Goal: Browse casually: Explore the website without a specific task or goal

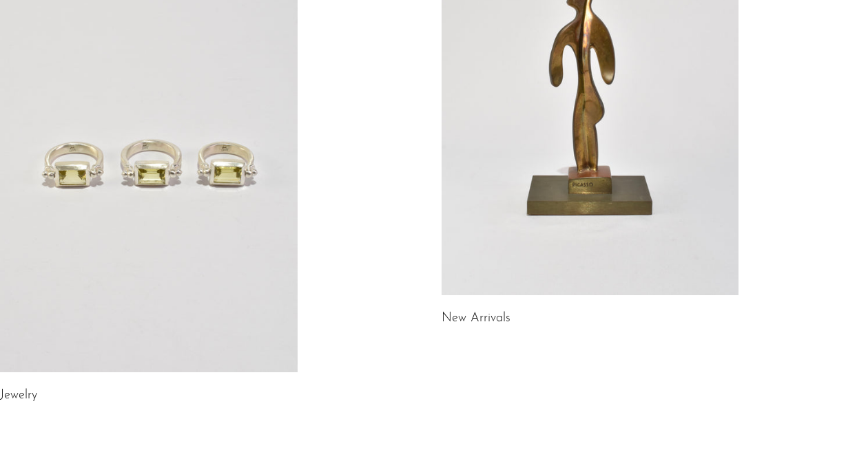
scroll to position [235, 0]
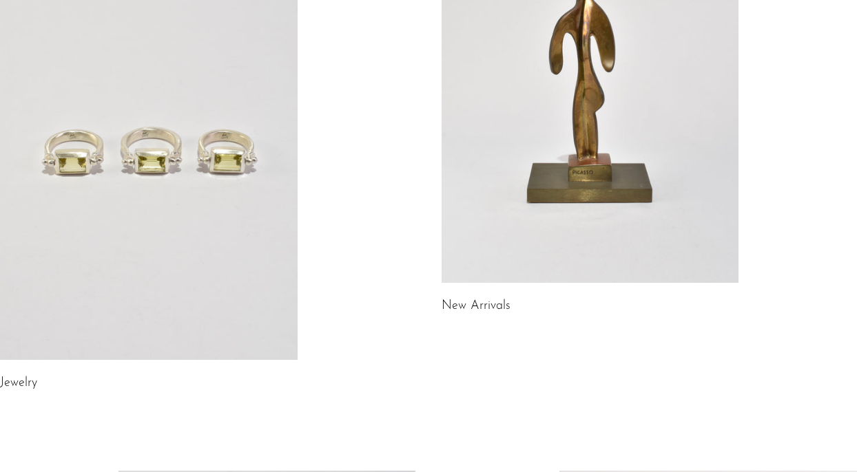
click at [218, 313] on link at bounding box center [149, 152] width 298 height 416
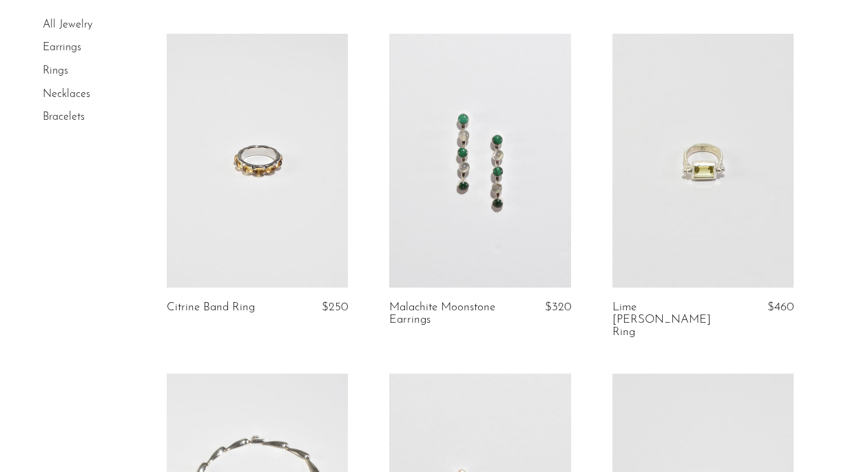
scroll to position [421, 0]
click at [694, 171] on link at bounding box center [702, 159] width 181 height 253
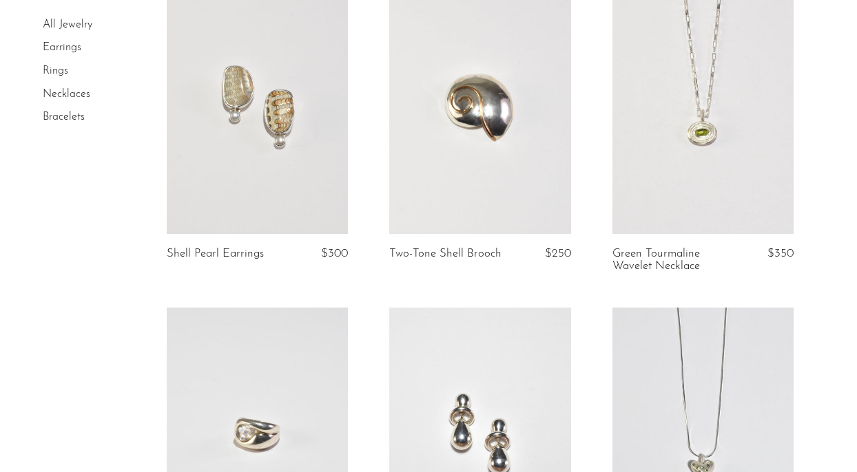
scroll to position [1014, 0]
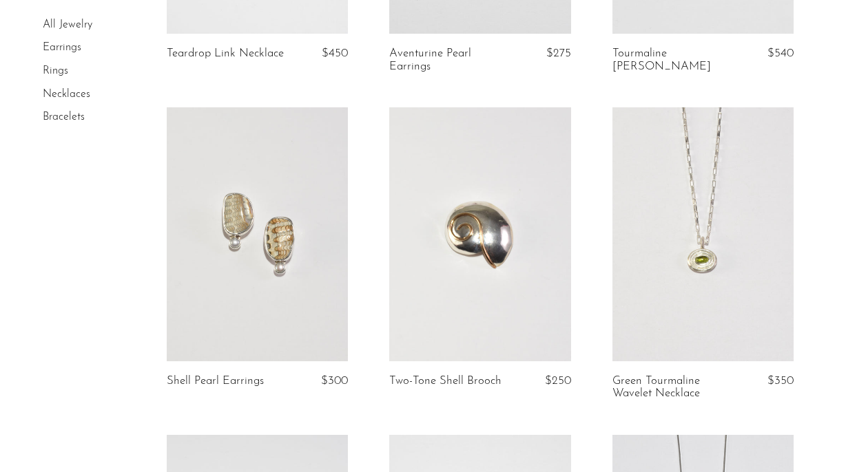
click at [733, 227] on link at bounding box center [702, 233] width 181 height 253
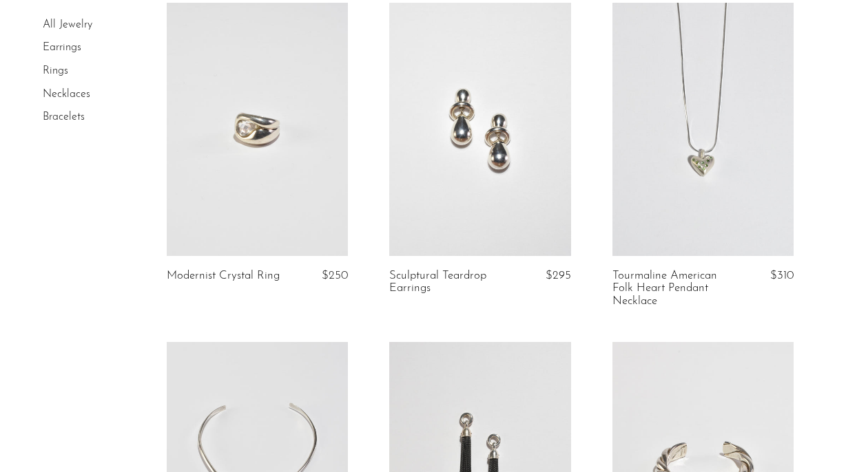
scroll to position [1447, 0]
click at [280, 185] on link at bounding box center [257, 128] width 181 height 253
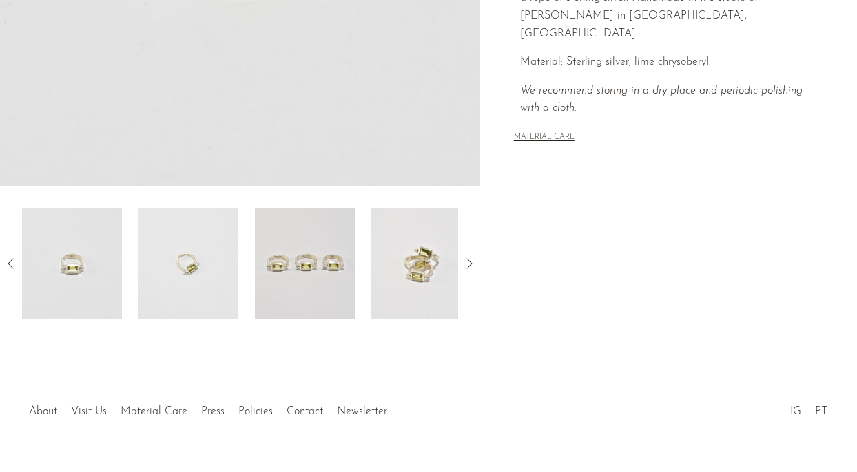
scroll to position [422, 0]
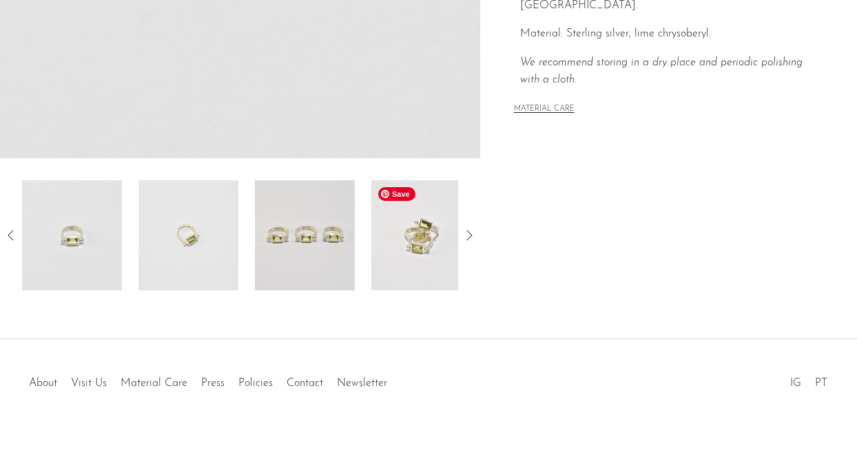
click at [448, 253] on img at bounding box center [421, 235] width 100 height 110
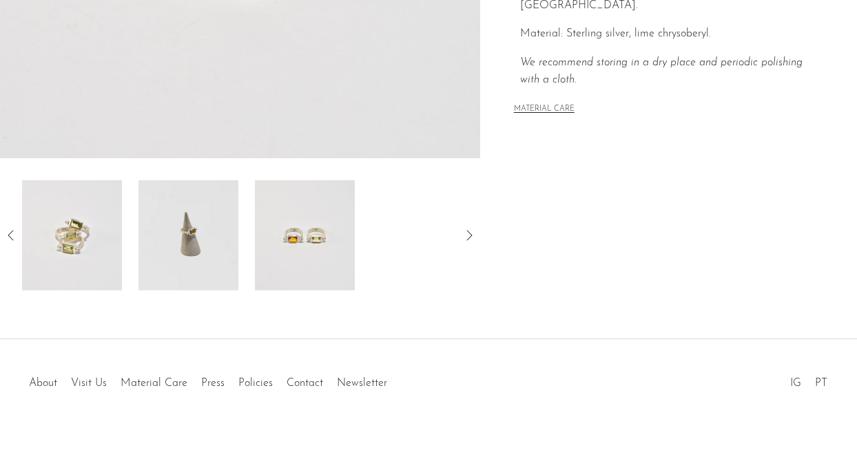
click at [475, 233] on icon at bounding box center [469, 235] width 17 height 17
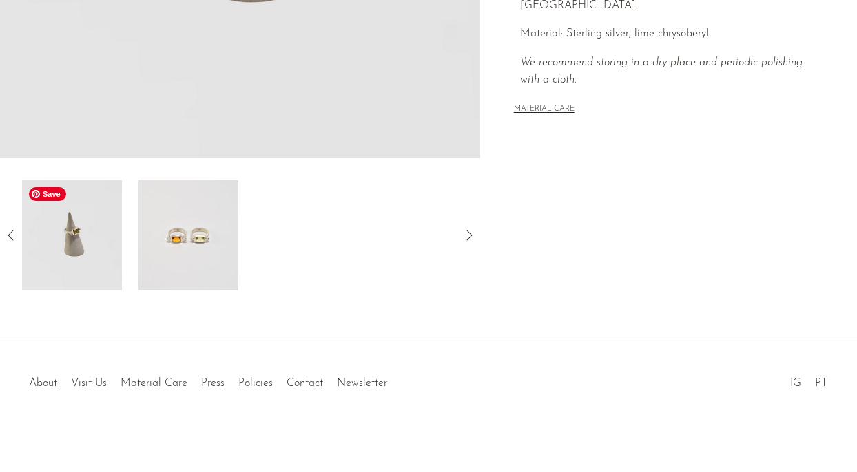
click at [74, 269] on img at bounding box center [72, 235] width 100 height 110
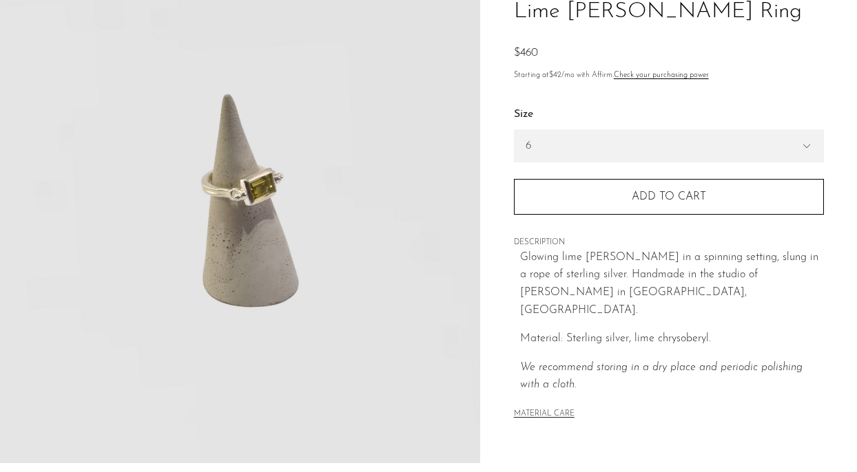
scroll to position [100, 0]
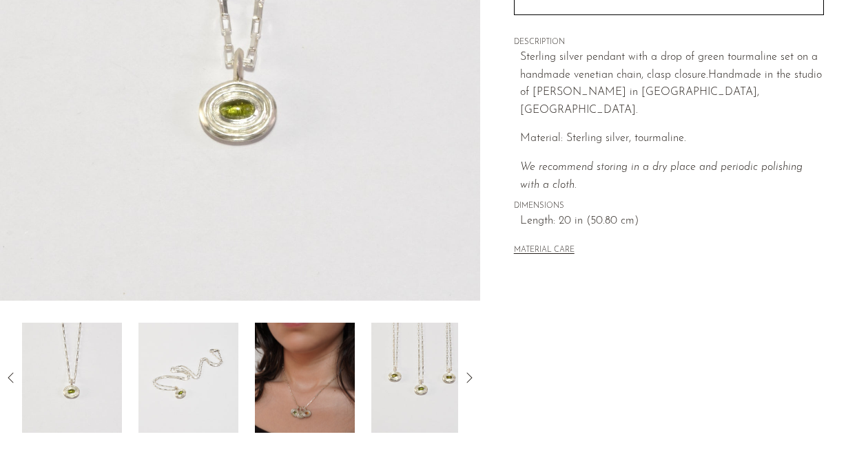
scroll to position [309, 0]
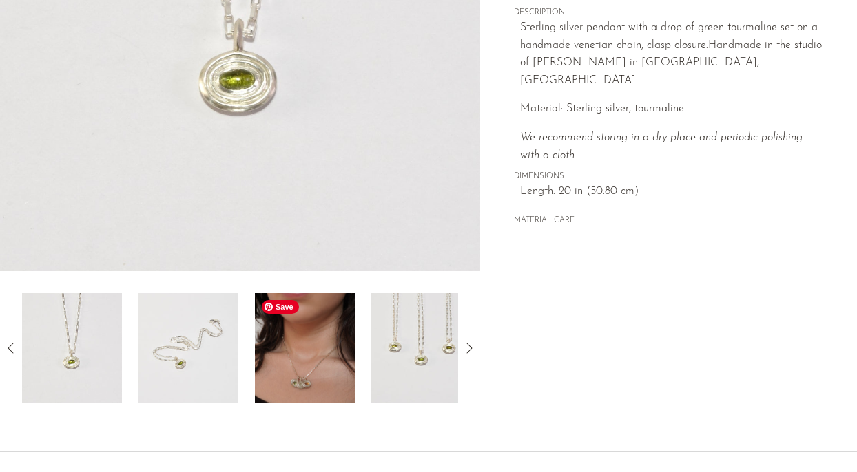
click at [313, 398] on img at bounding box center [305, 348] width 100 height 110
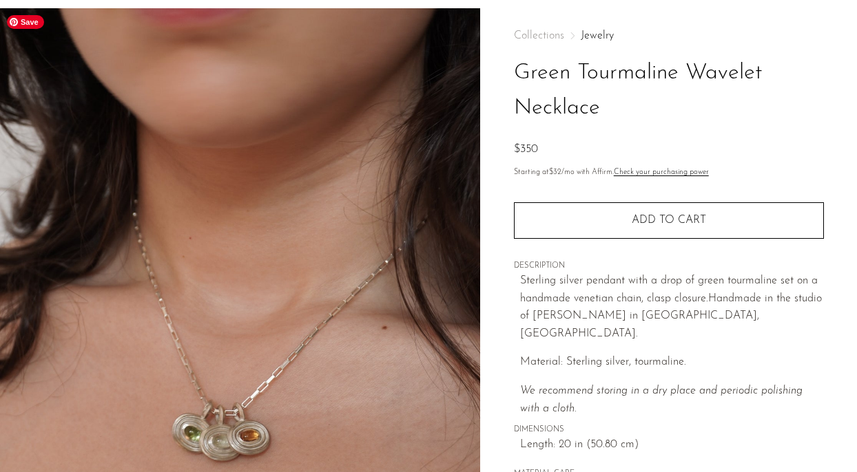
scroll to position [59, 0]
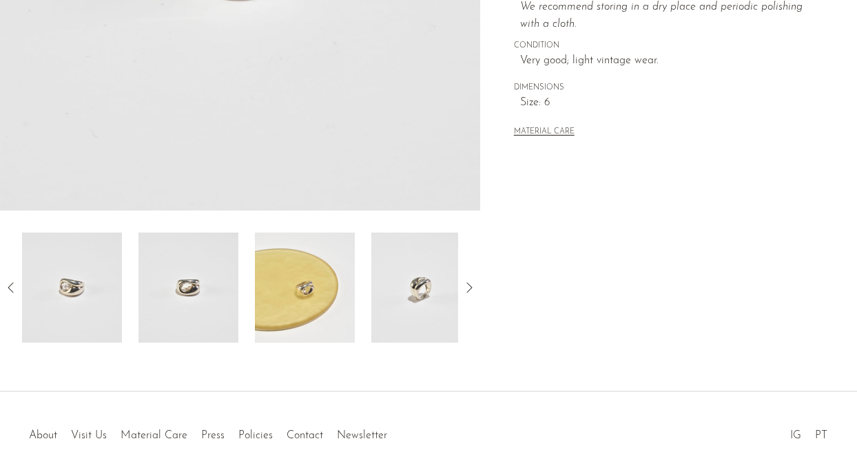
scroll to position [424, 0]
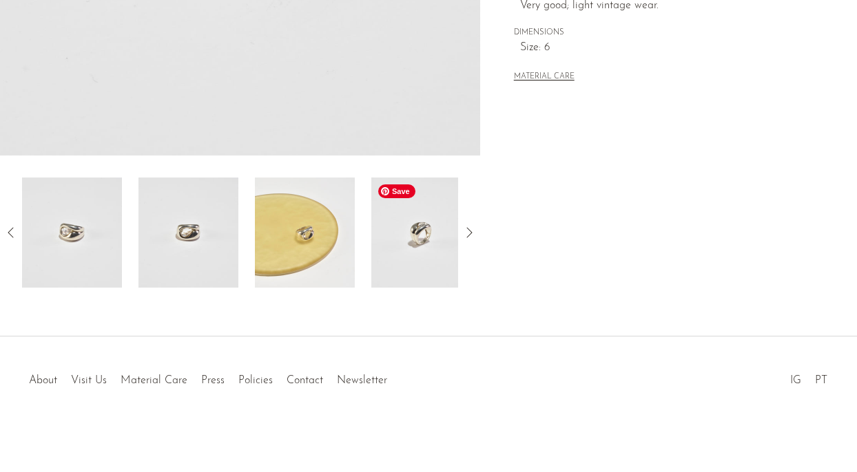
click at [388, 230] on img at bounding box center [421, 233] width 100 height 110
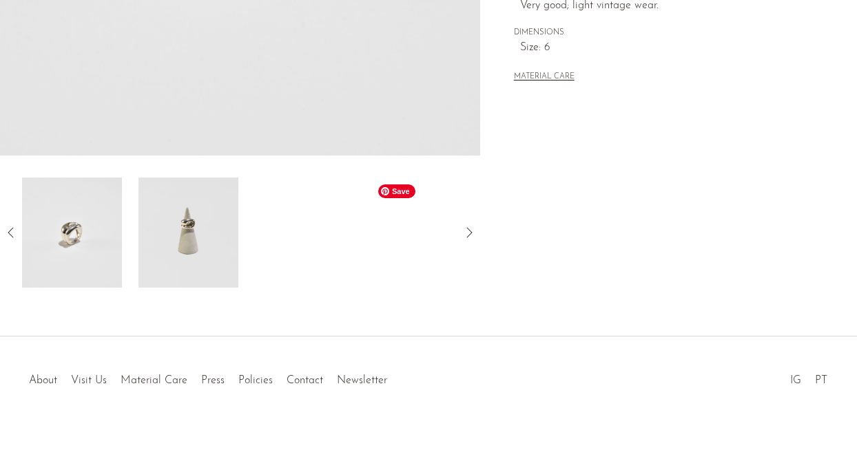
click at [205, 232] on img at bounding box center [188, 233] width 100 height 110
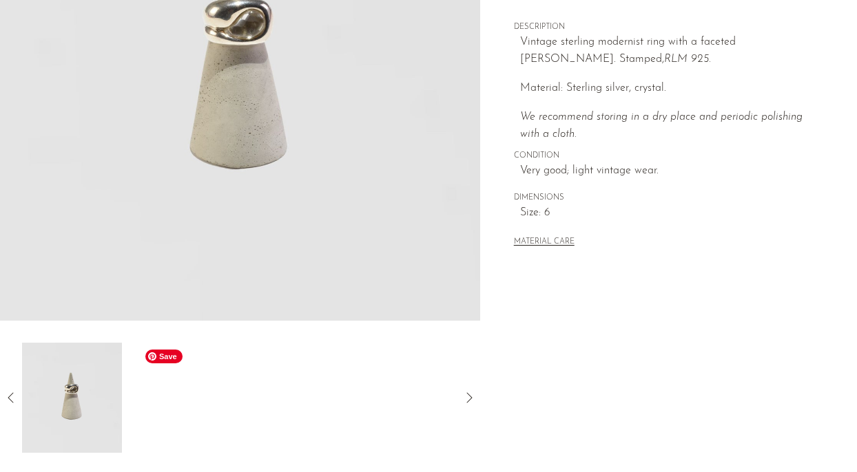
scroll to position [30, 0]
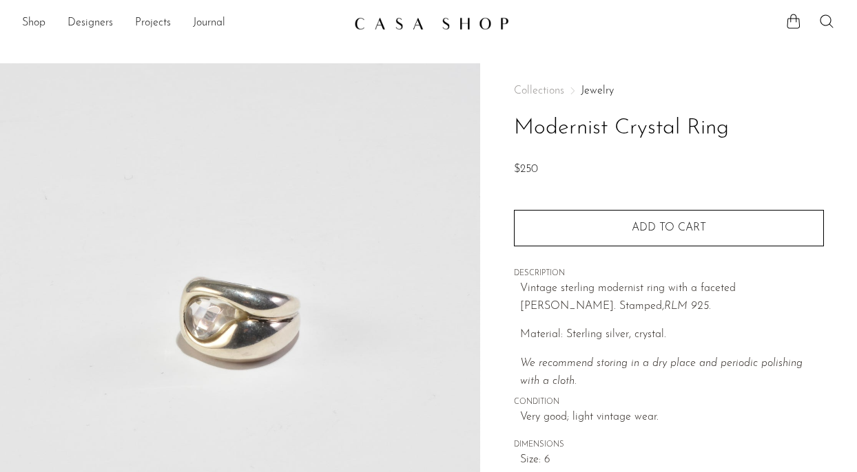
scroll to position [30, 0]
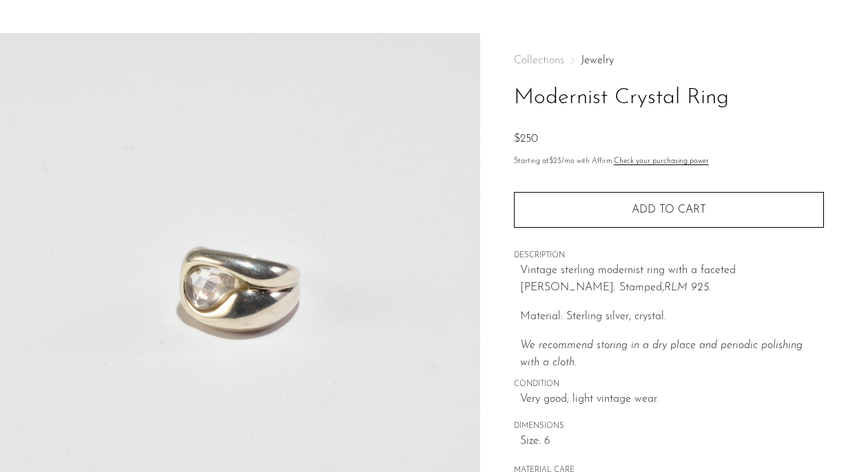
click at [607, 62] on link "Jewelry" at bounding box center [597, 60] width 33 height 11
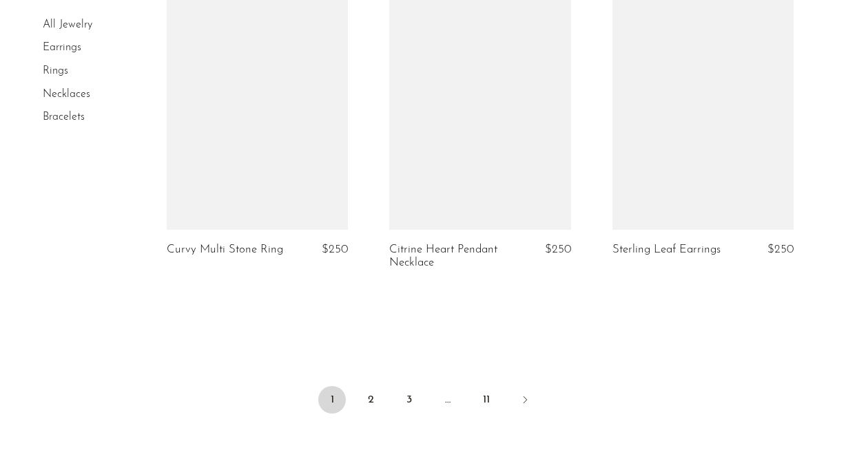
scroll to position [3904, 0]
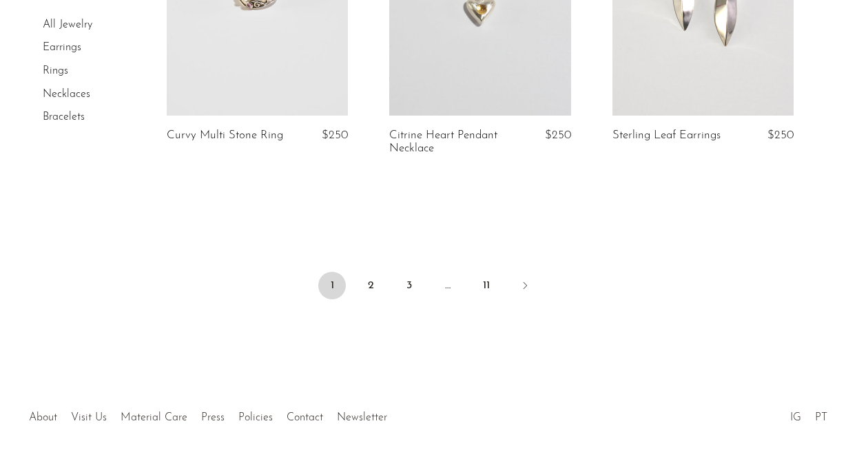
click at [77, 118] on link "Bracelets" at bounding box center [64, 117] width 42 height 11
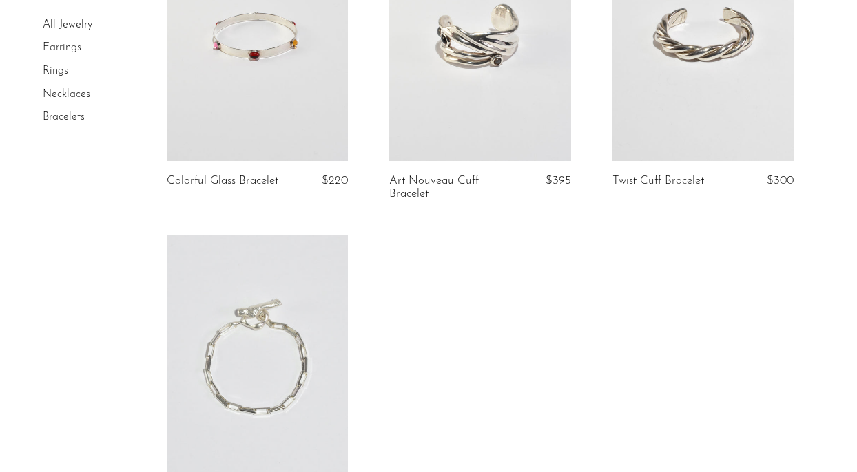
scroll to position [1203, 0]
click at [678, 76] on link at bounding box center [702, 32] width 181 height 253
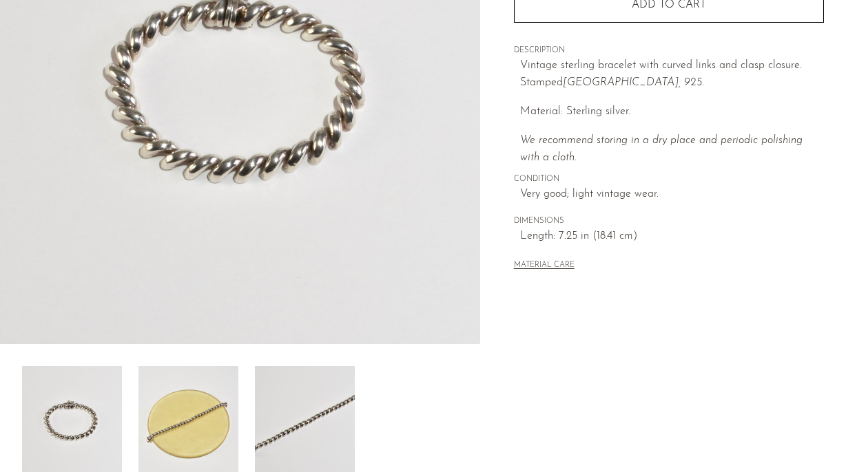
scroll to position [257, 0]
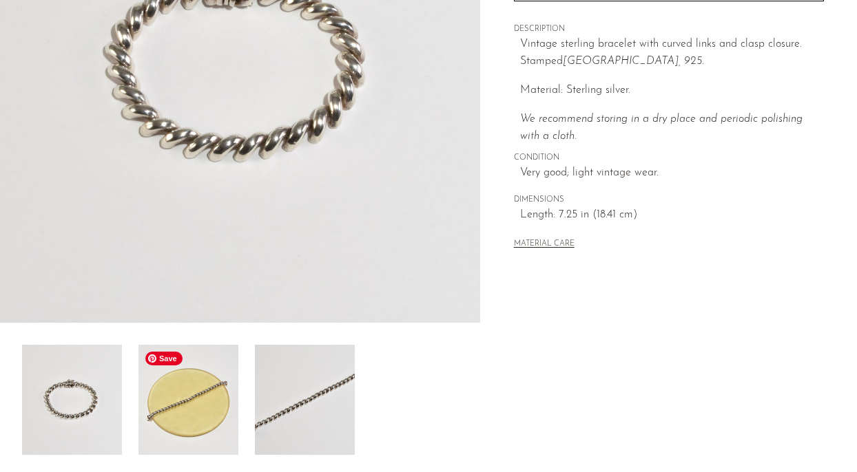
click at [207, 400] on img at bounding box center [188, 400] width 100 height 110
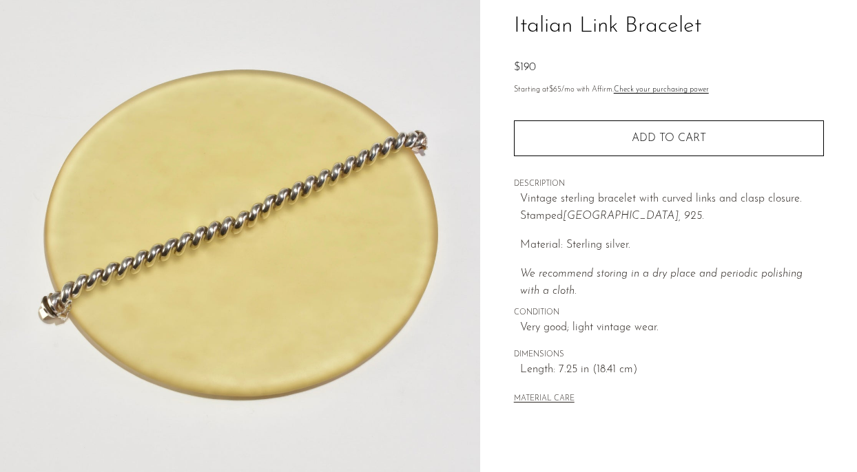
scroll to position [101, 0]
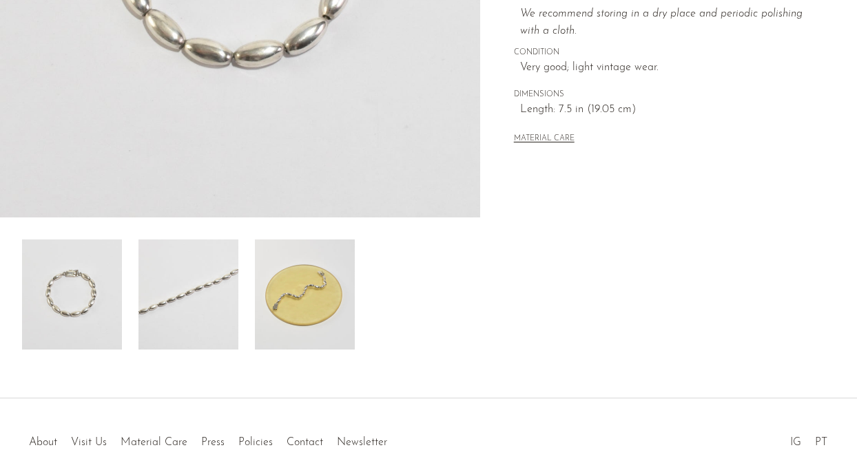
scroll to position [399, 0]
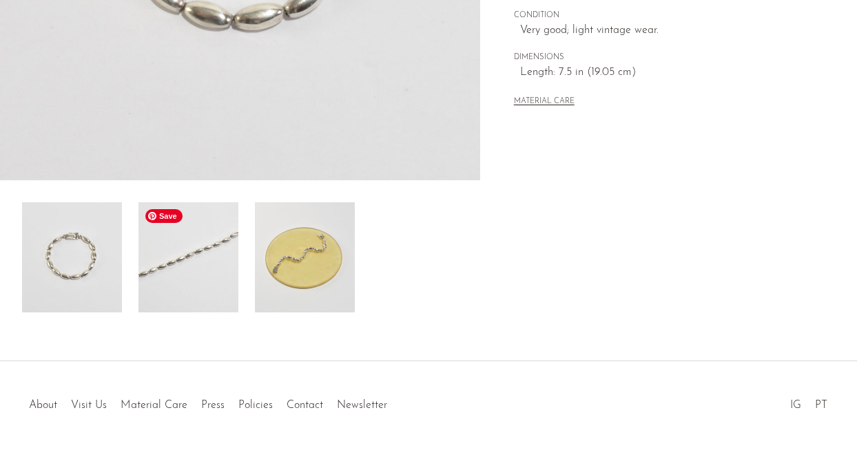
click at [224, 258] on img at bounding box center [188, 257] width 100 height 110
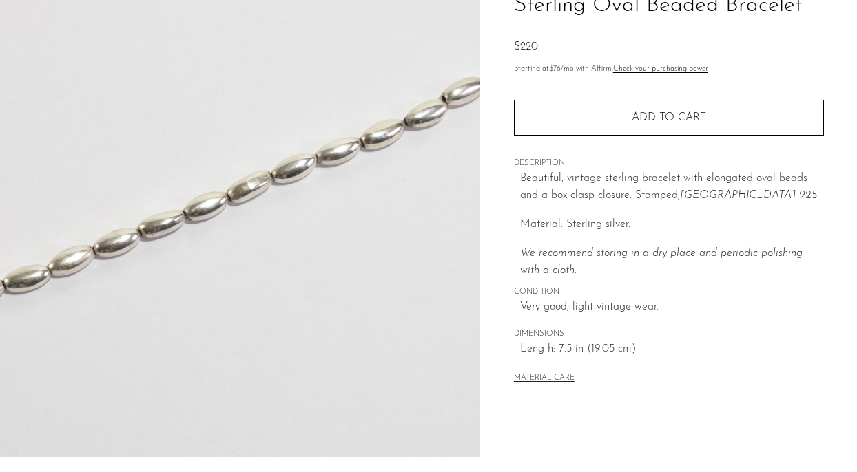
scroll to position [197, 0]
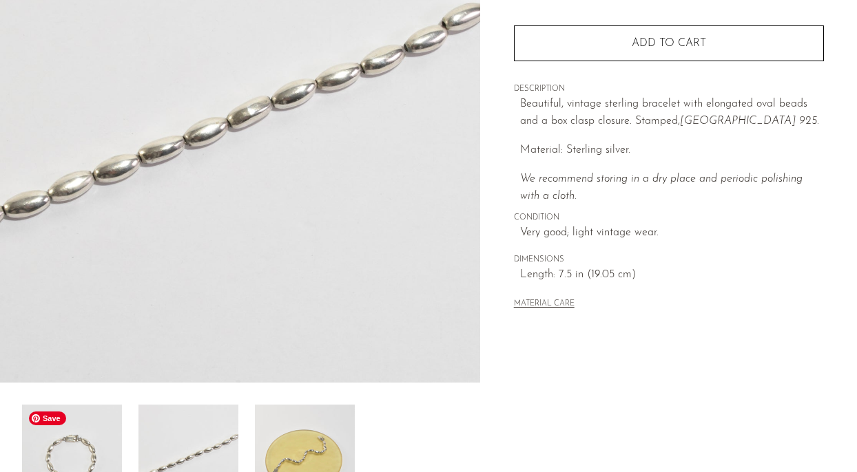
click at [71, 430] on img at bounding box center [72, 460] width 100 height 110
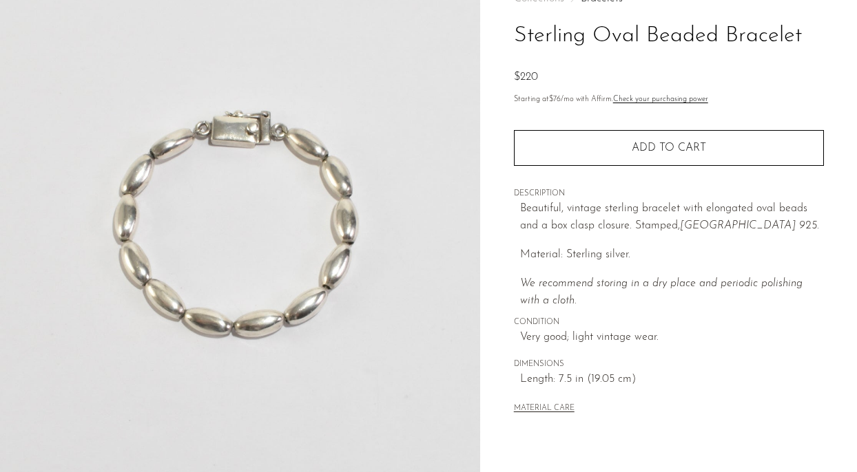
scroll to position [88, 0]
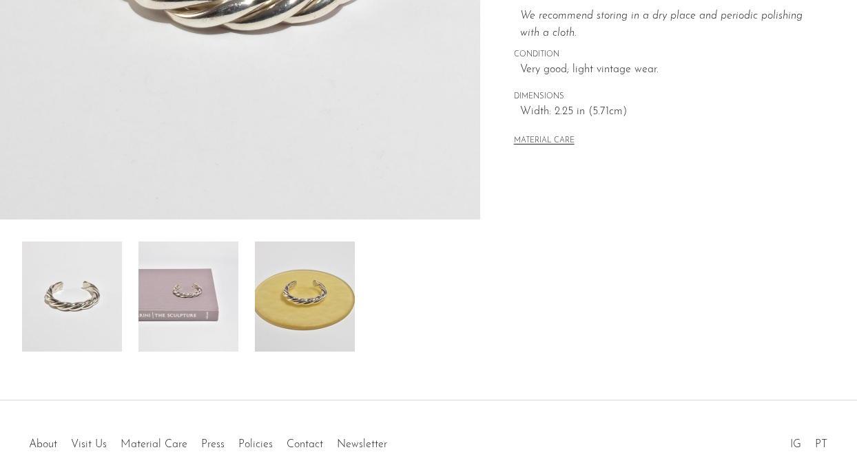
scroll to position [424, 0]
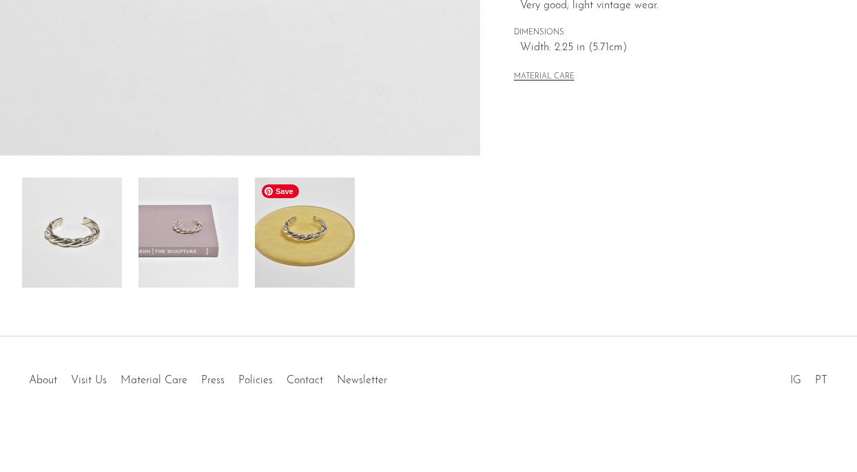
click at [251, 237] on div at bounding box center [240, 233] width 436 height 110
click at [346, 246] on img at bounding box center [305, 233] width 100 height 110
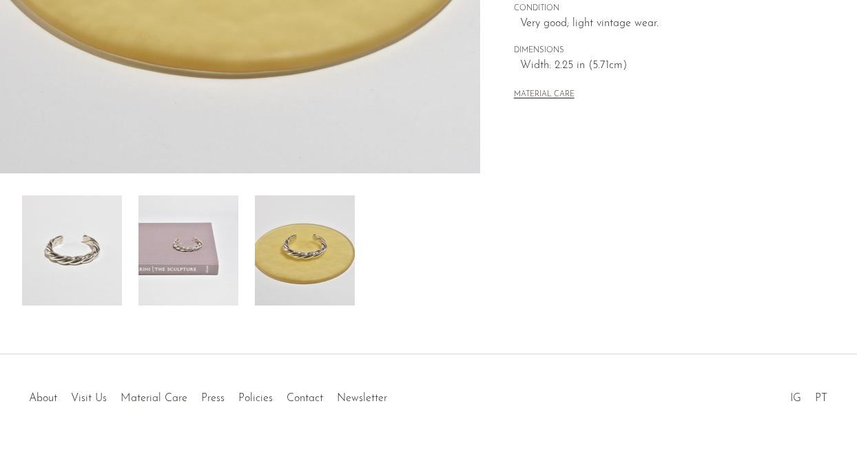
scroll to position [422, 0]
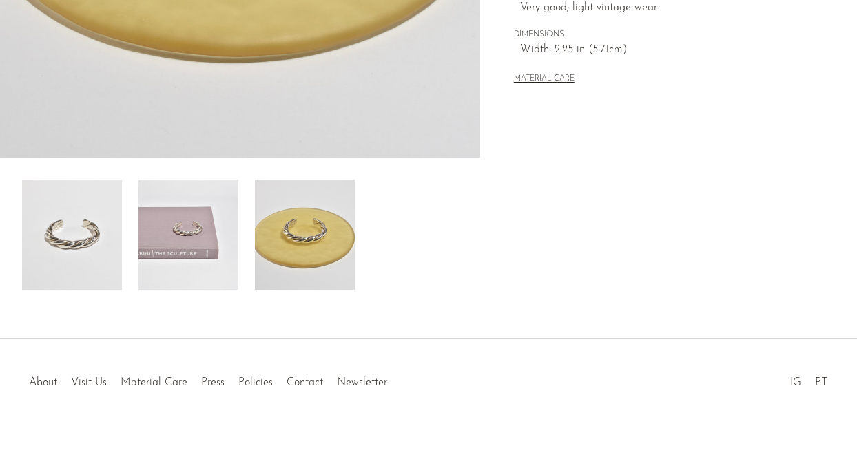
click at [311, 240] on img at bounding box center [305, 235] width 100 height 110
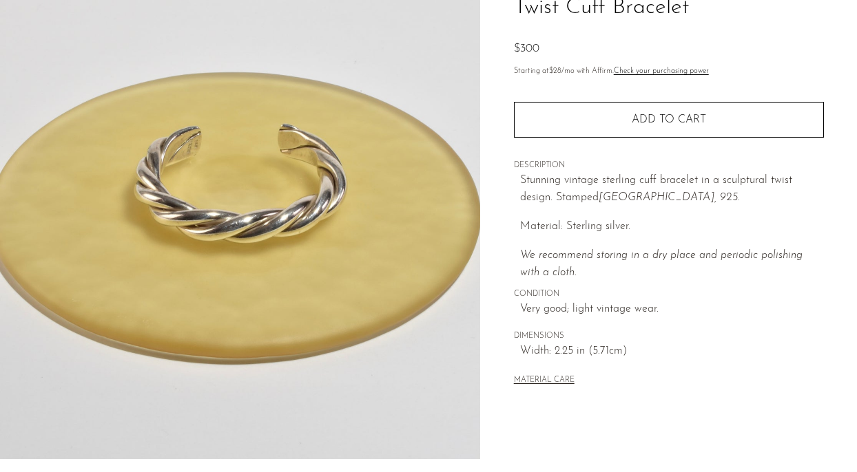
scroll to position [0, 0]
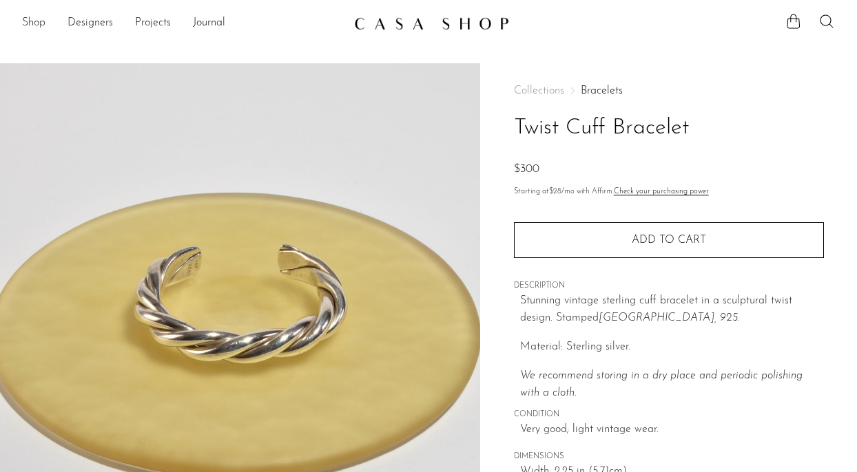
click at [32, 23] on link "Shop" at bounding box center [33, 23] width 23 height 18
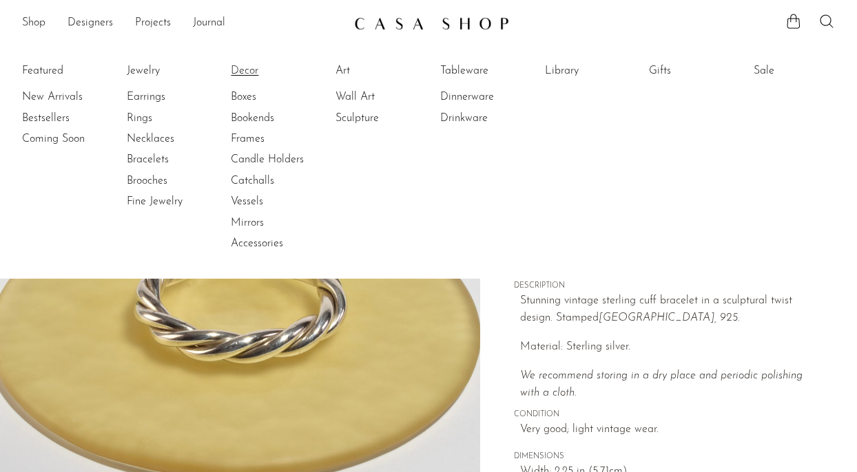
click at [242, 71] on link "Decor" at bounding box center [282, 70] width 103 height 15
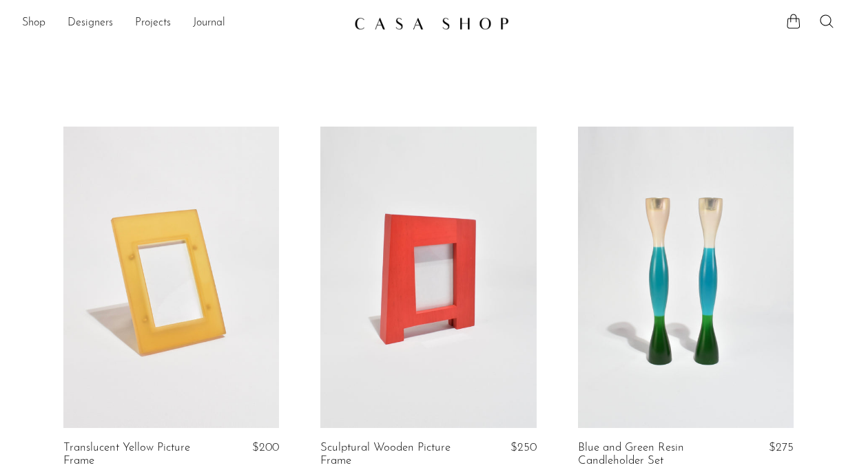
click at [50, 255] on article "Translucent Yellow Picture Frame $200" at bounding box center [171, 314] width 257 height 375
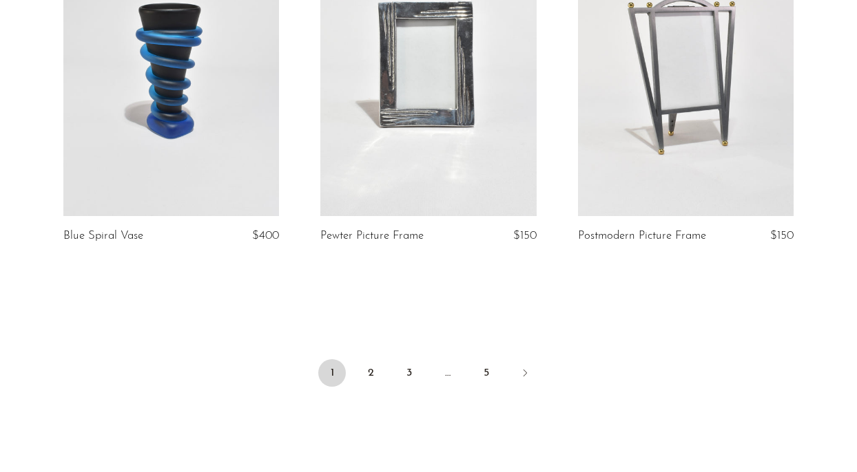
scroll to position [4311, 0]
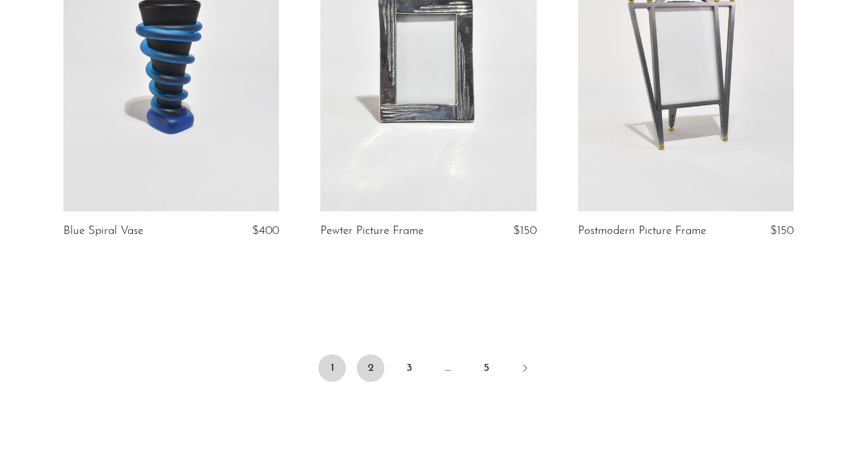
click at [365, 376] on link "2" at bounding box center [371, 369] width 28 height 28
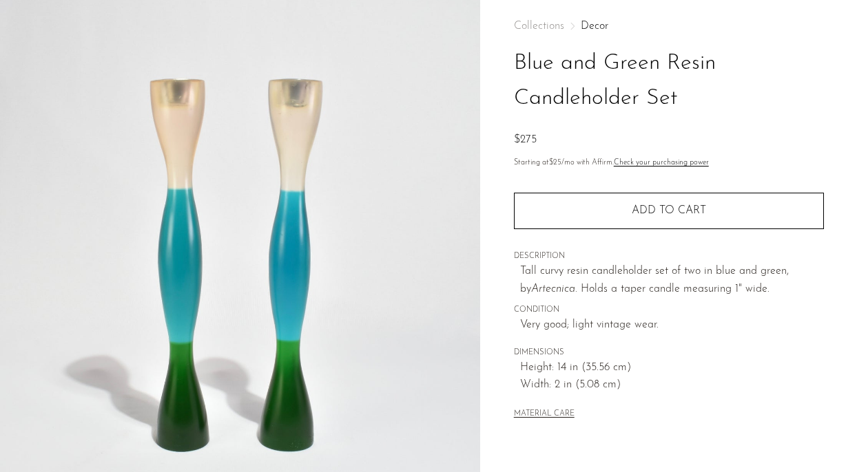
scroll to position [145, 0]
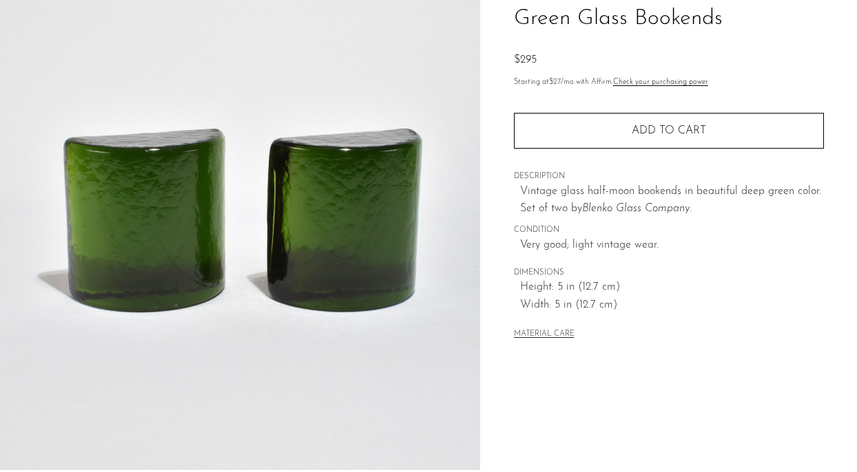
scroll to position [116, 0]
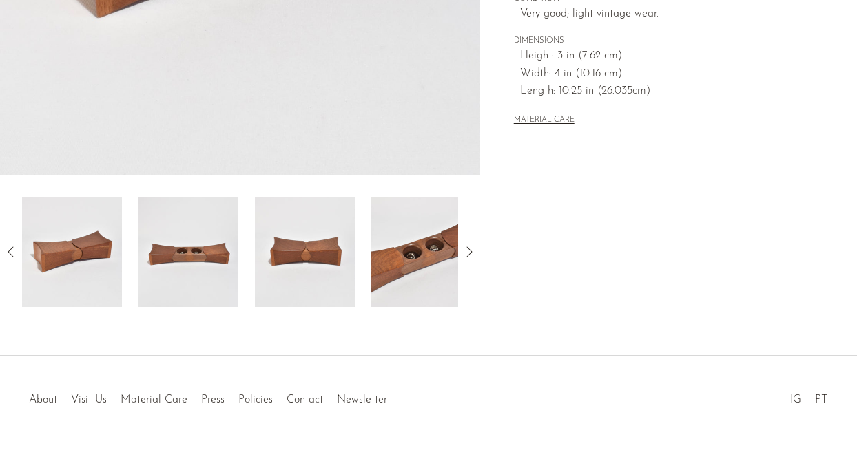
scroll to position [424, 0]
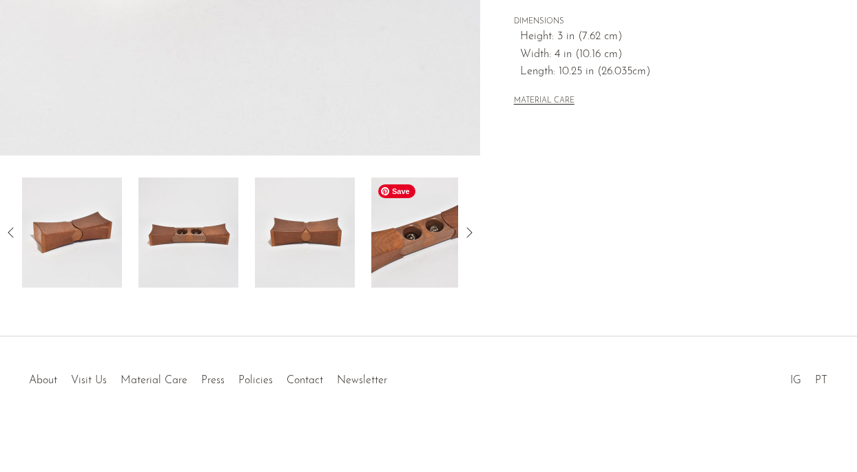
click at [436, 253] on img at bounding box center [421, 233] width 100 height 110
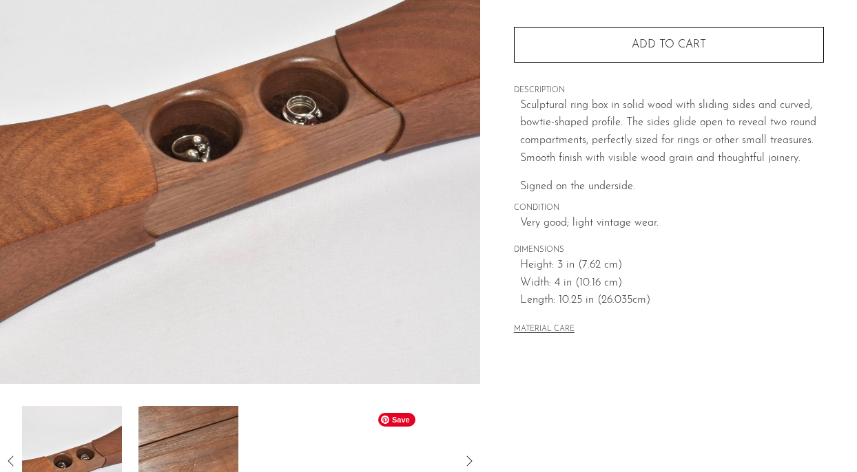
scroll to position [96, 0]
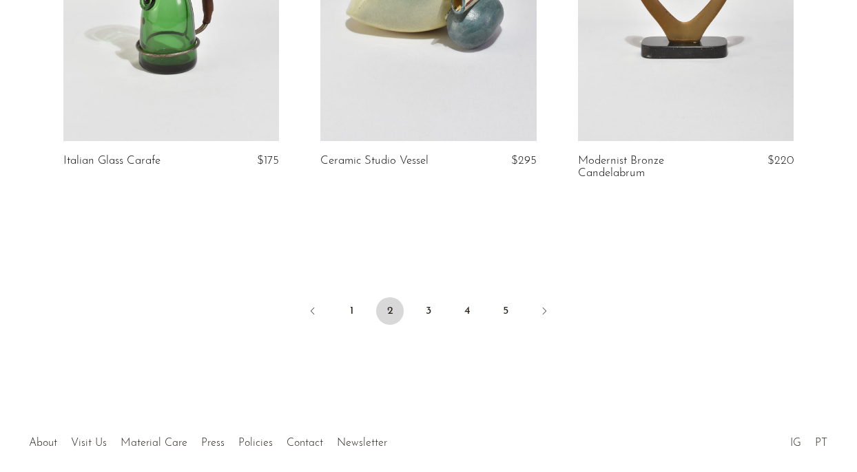
scroll to position [4393, 0]
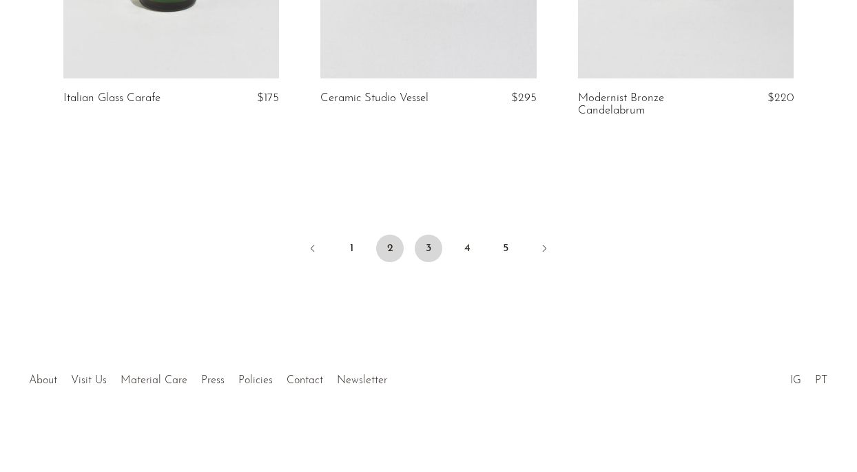
click at [421, 250] on link "3" at bounding box center [429, 249] width 28 height 28
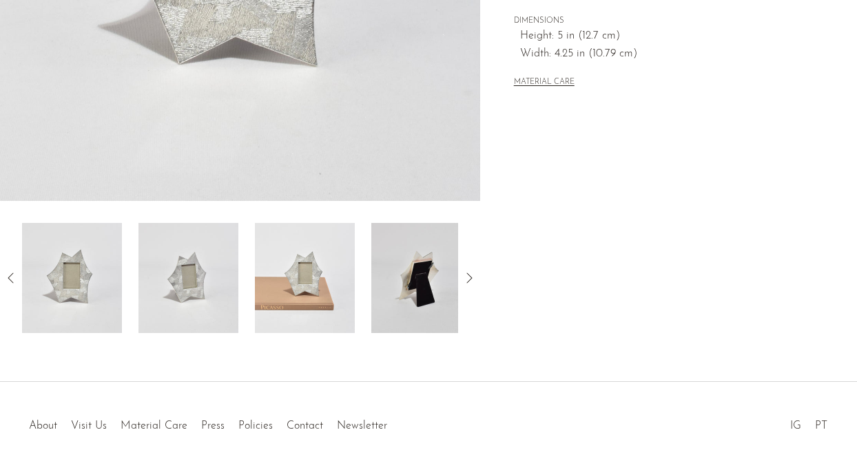
scroll to position [424, 0]
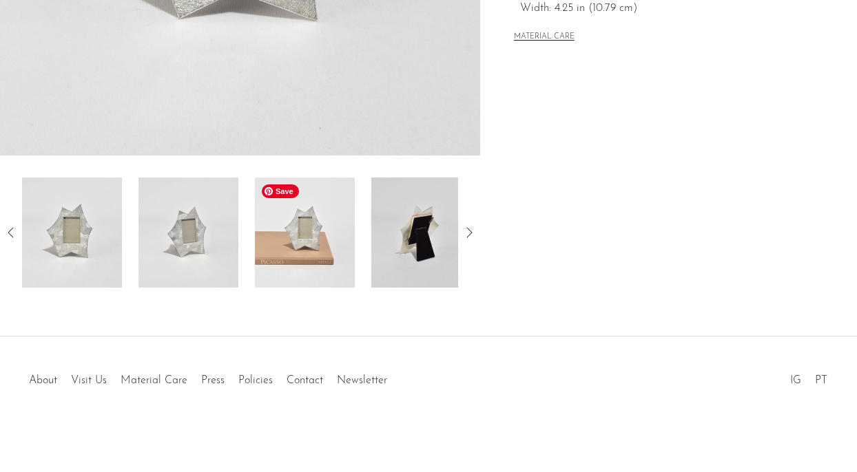
click at [331, 250] on img at bounding box center [305, 233] width 100 height 110
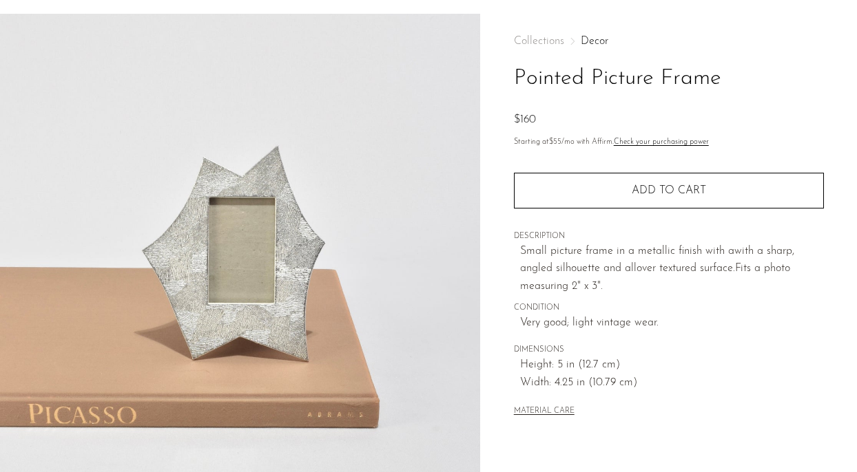
scroll to position [48, 0]
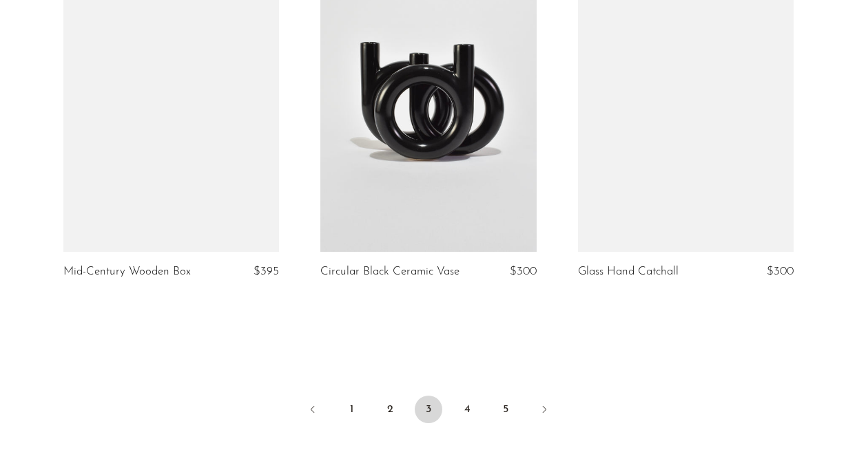
scroll to position [4269, 0]
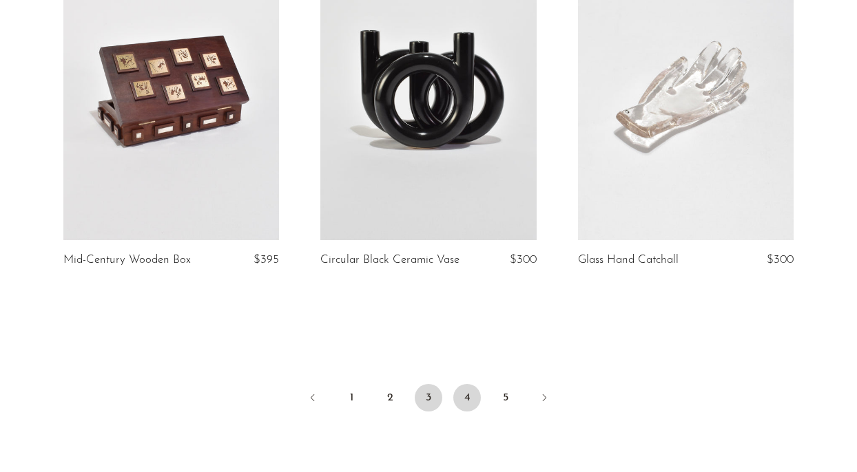
click at [468, 389] on link "4" at bounding box center [467, 398] width 28 height 28
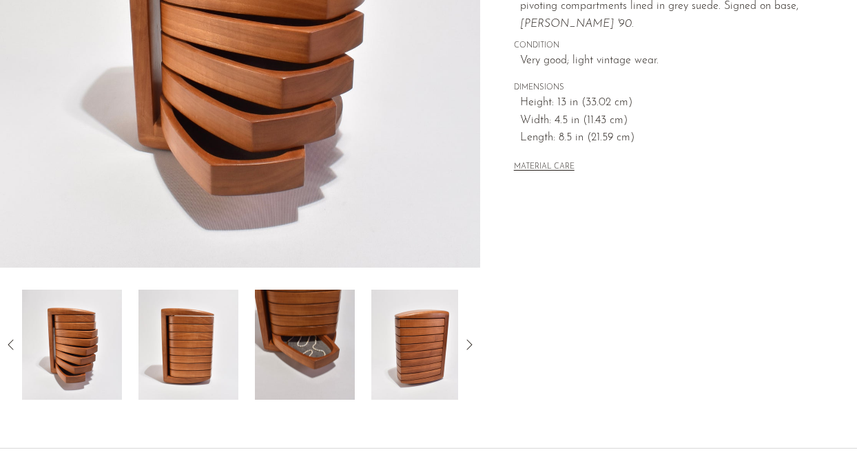
scroll to position [405, 0]
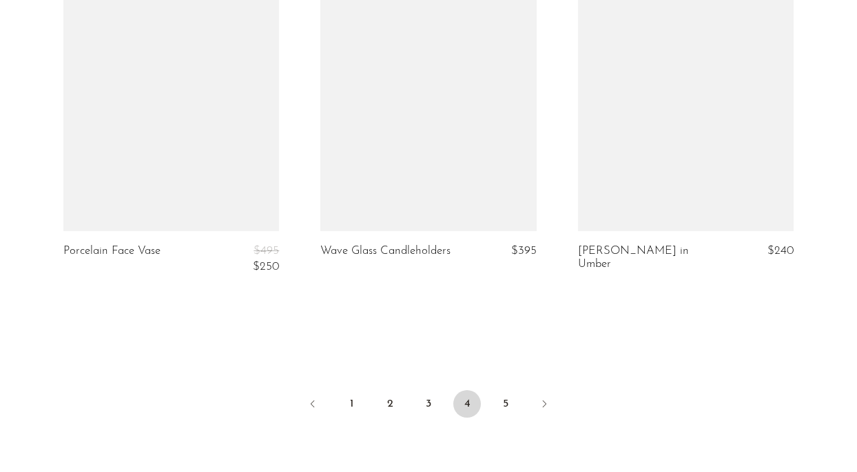
scroll to position [4438, 0]
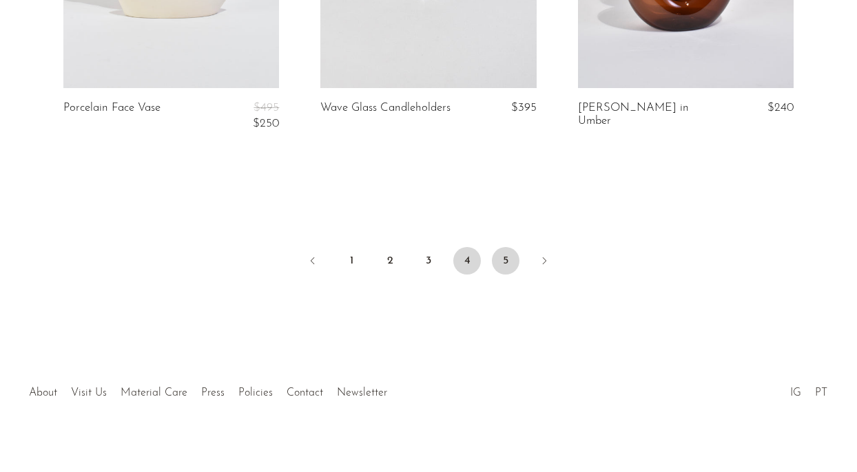
click at [512, 247] on link "5" at bounding box center [506, 261] width 28 height 28
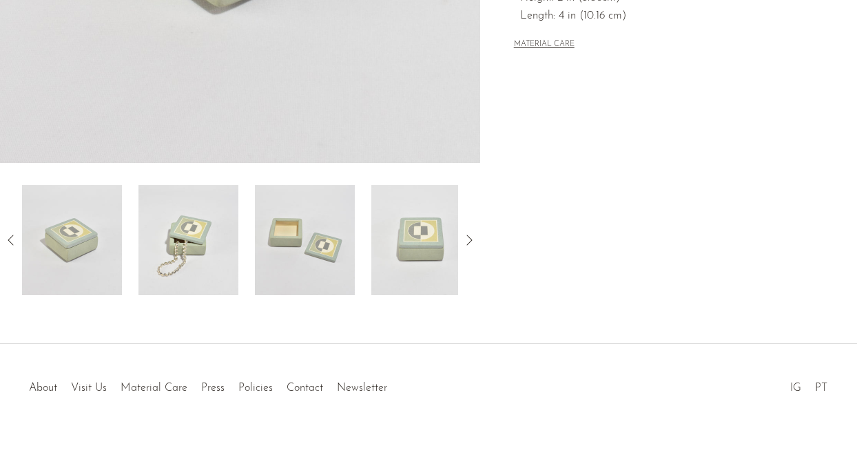
scroll to position [424, 0]
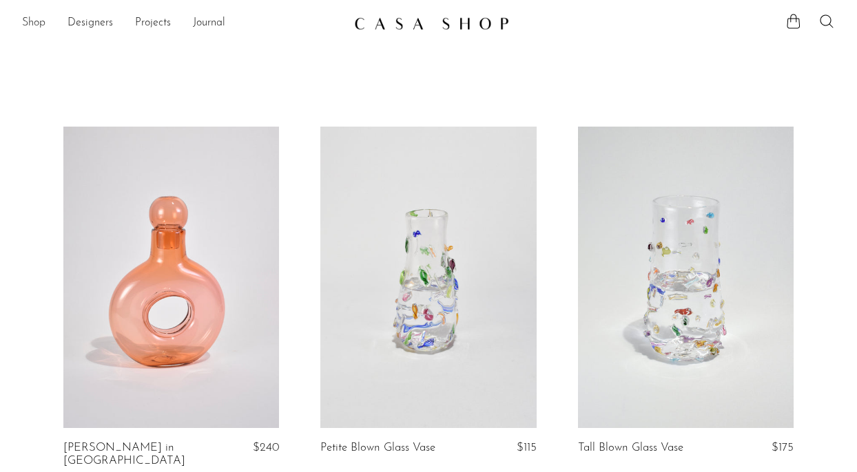
click at [39, 22] on link "Shop" at bounding box center [33, 23] width 23 height 18
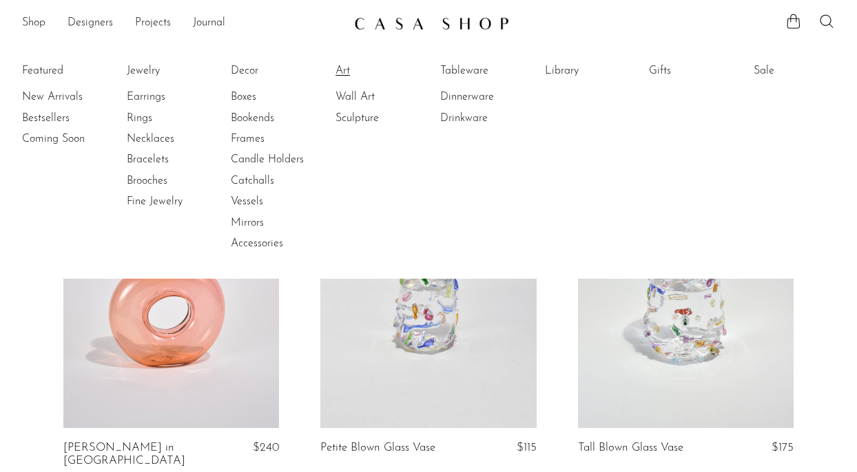
click at [342, 68] on link "Art" at bounding box center [386, 70] width 103 height 15
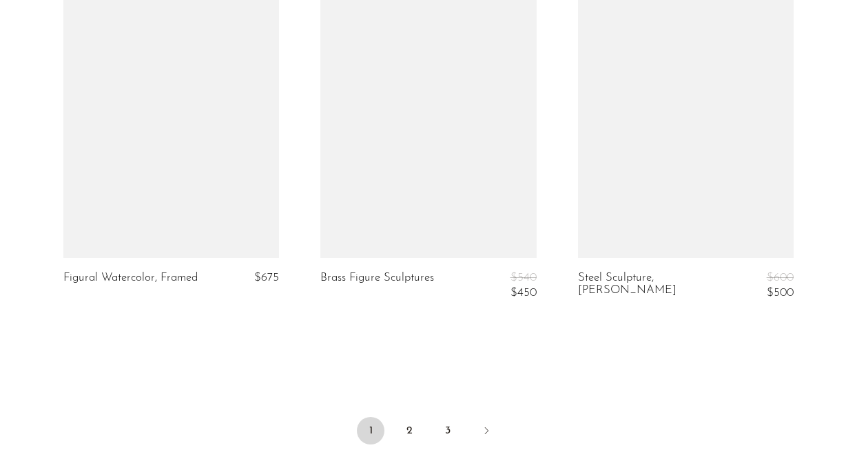
scroll to position [4286, 0]
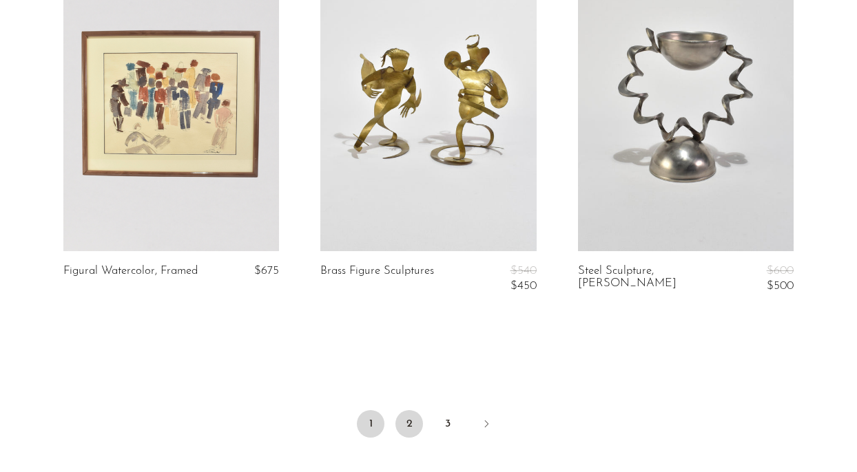
click at [406, 415] on link "2" at bounding box center [409, 424] width 28 height 28
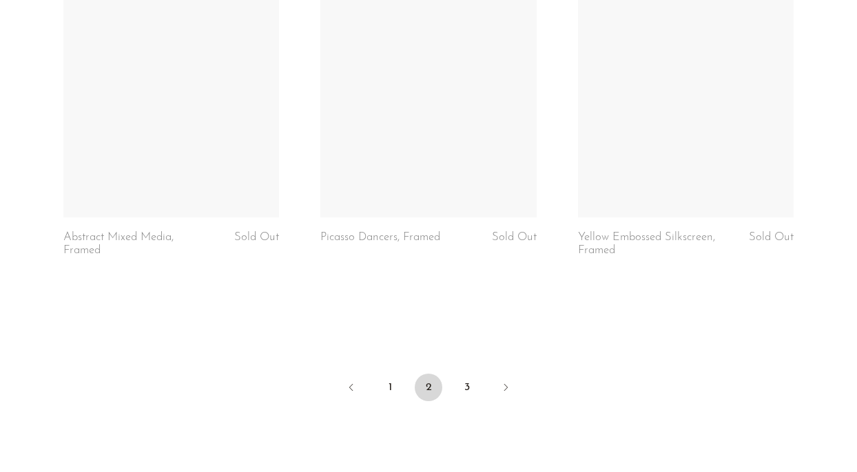
scroll to position [4341, 0]
